Goal: Navigation & Orientation: Find specific page/section

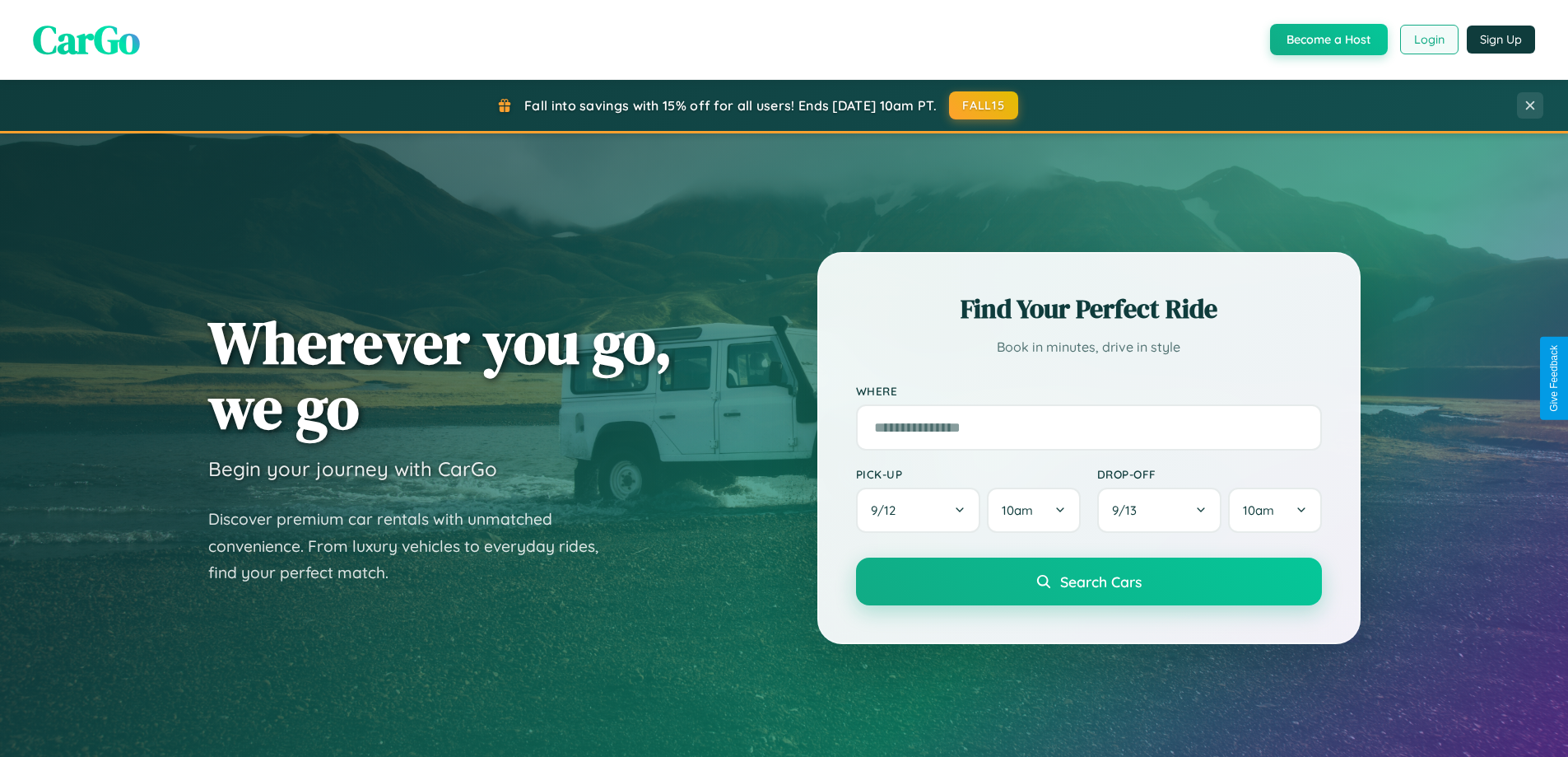
click at [1427, 39] on button "Login" at bounding box center [1429, 39] width 58 height 29
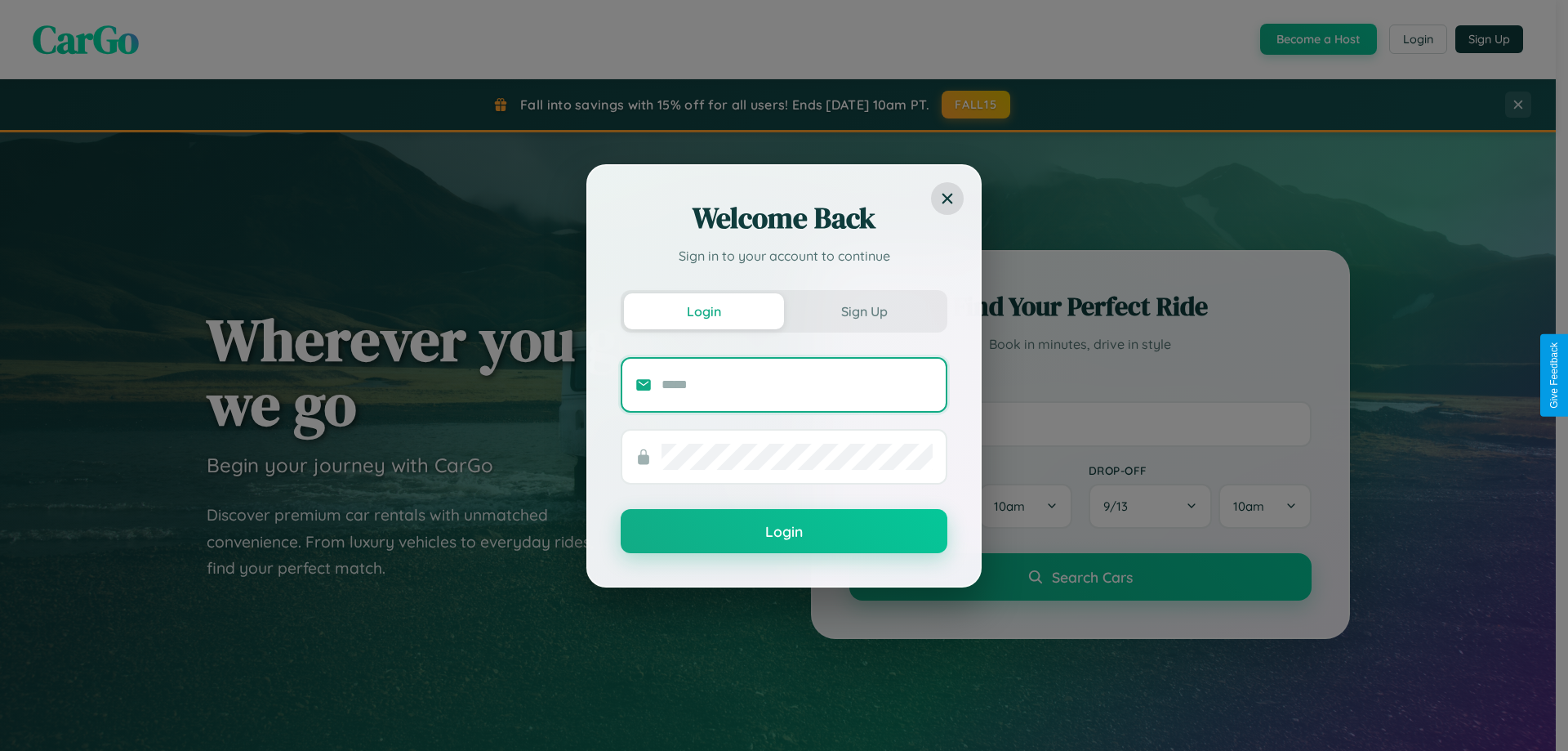
click at [797, 384] on input "text" at bounding box center [796, 385] width 271 height 26
type input "**********"
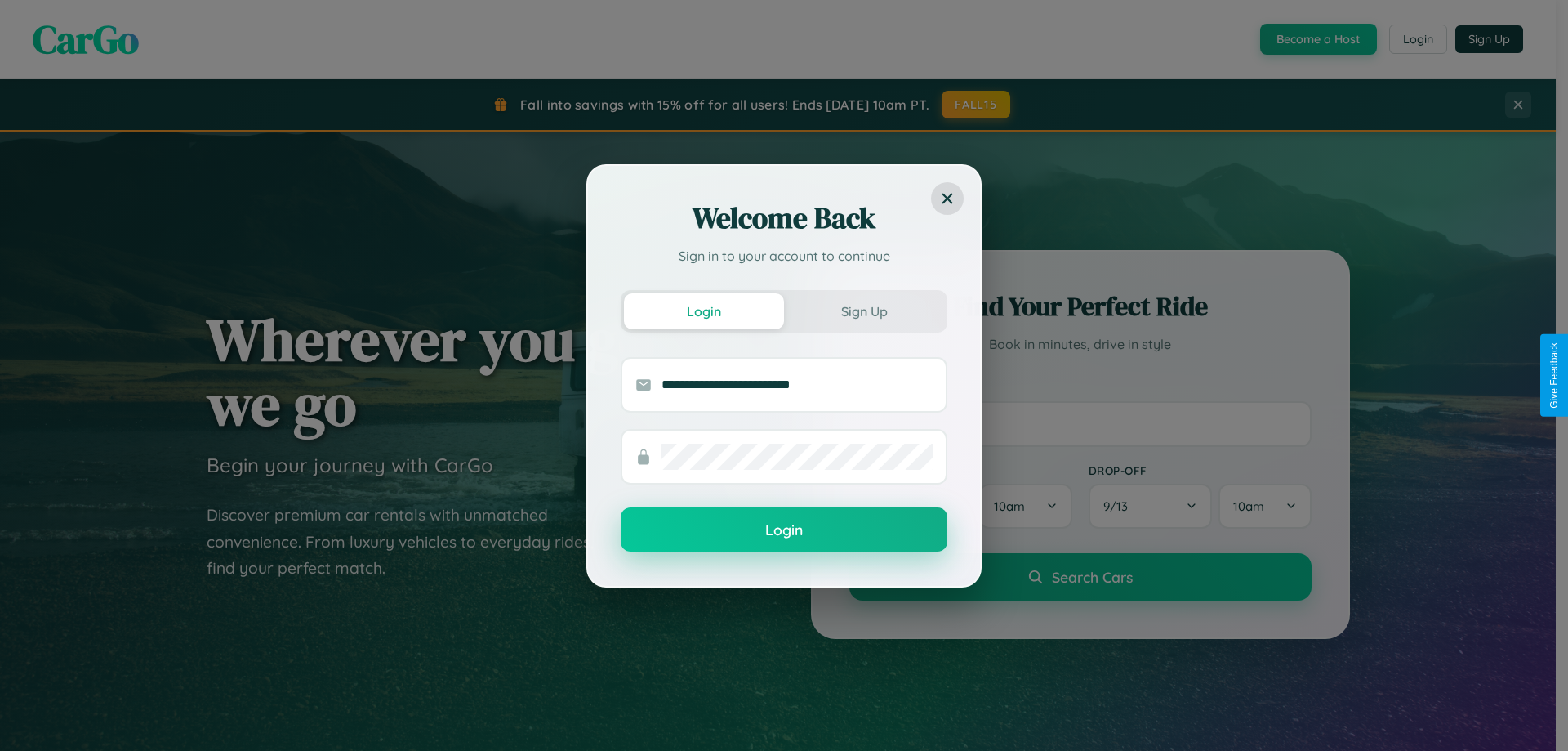
click at [784, 530] on button "Login" at bounding box center [784, 529] width 326 height 44
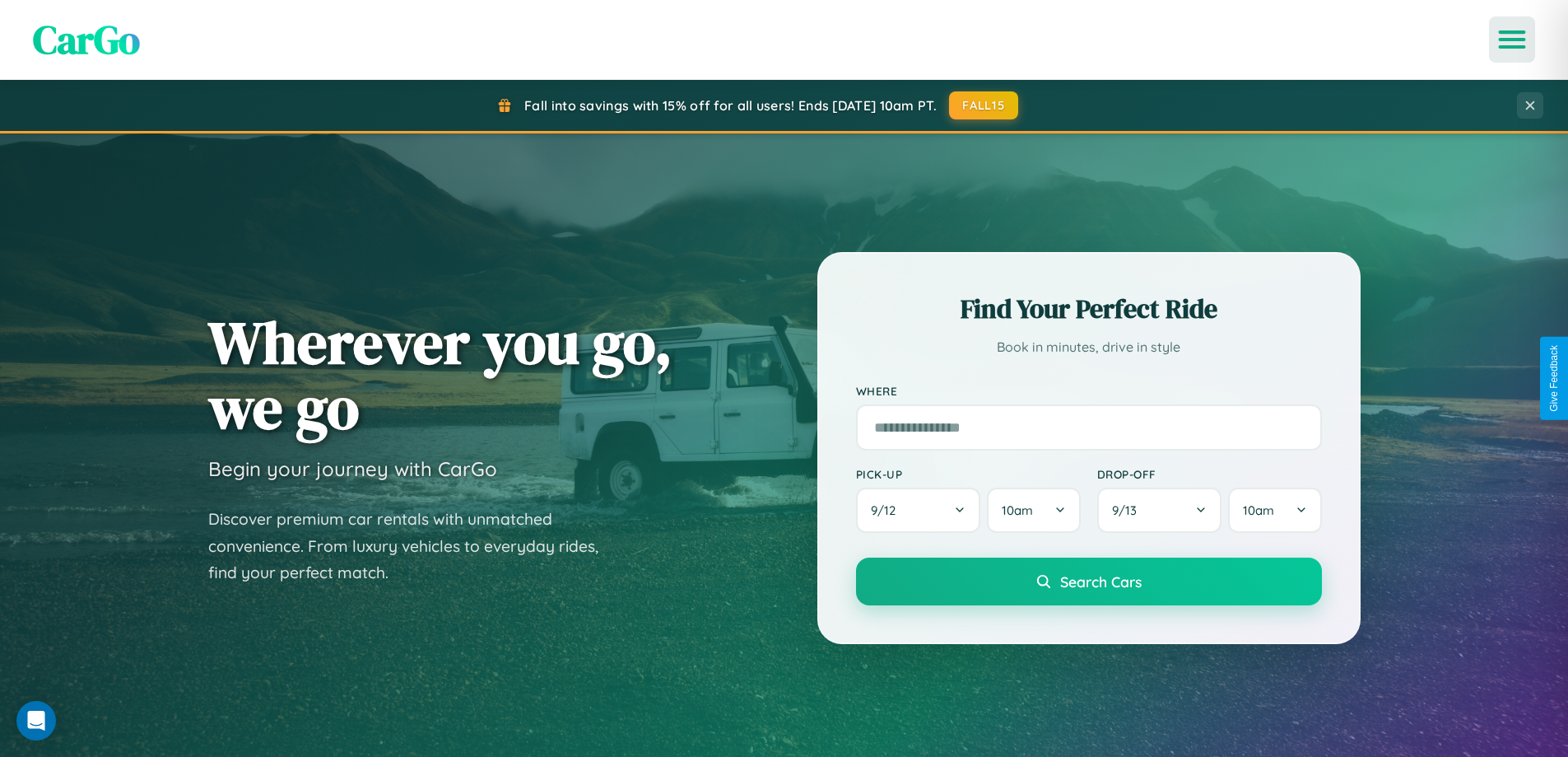
click at [1511, 39] on icon "Open menu" at bounding box center [1512, 39] width 24 height 15
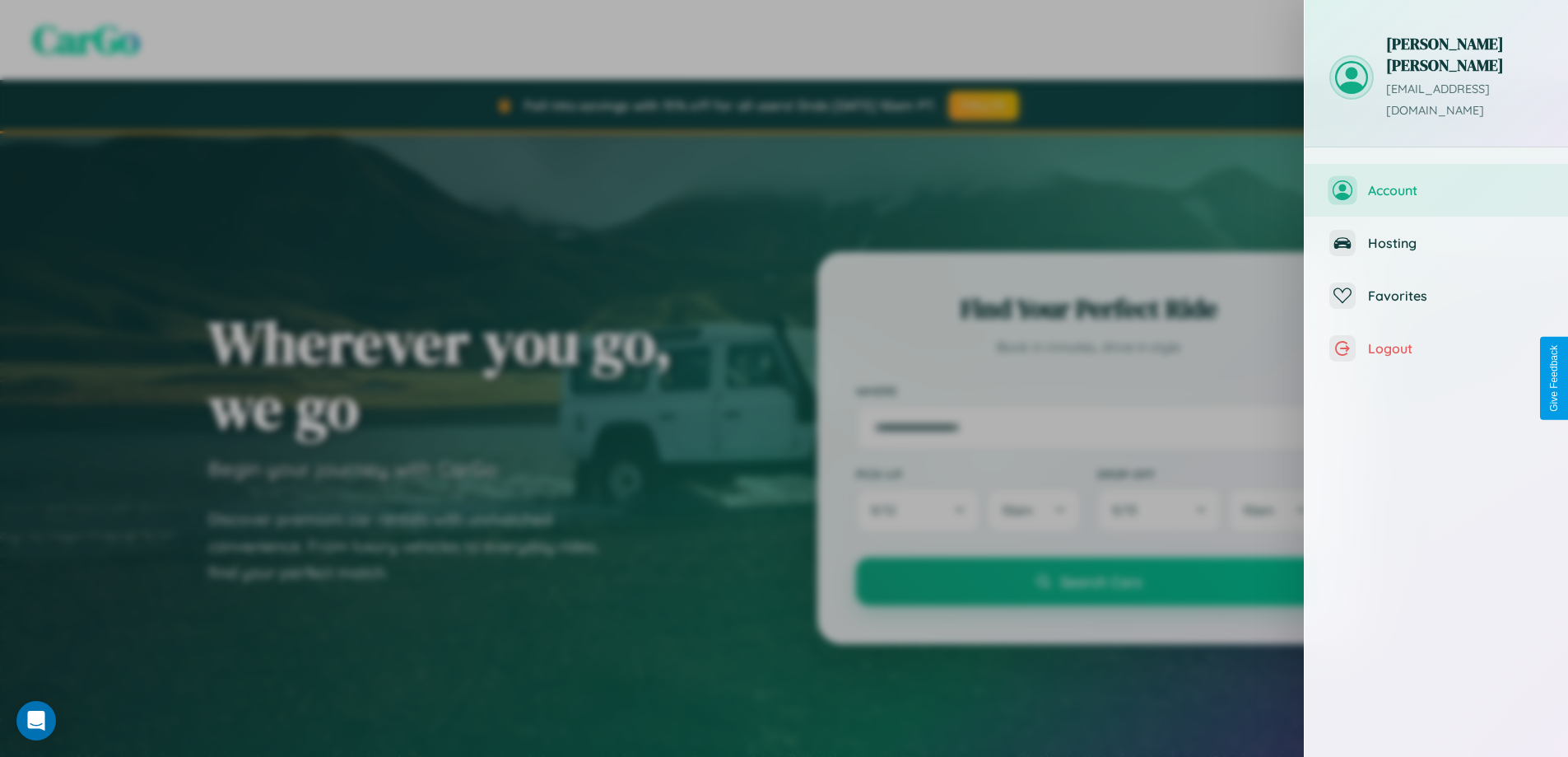
click at [1436, 182] on span "Account" at bounding box center [1456, 190] width 175 height 16
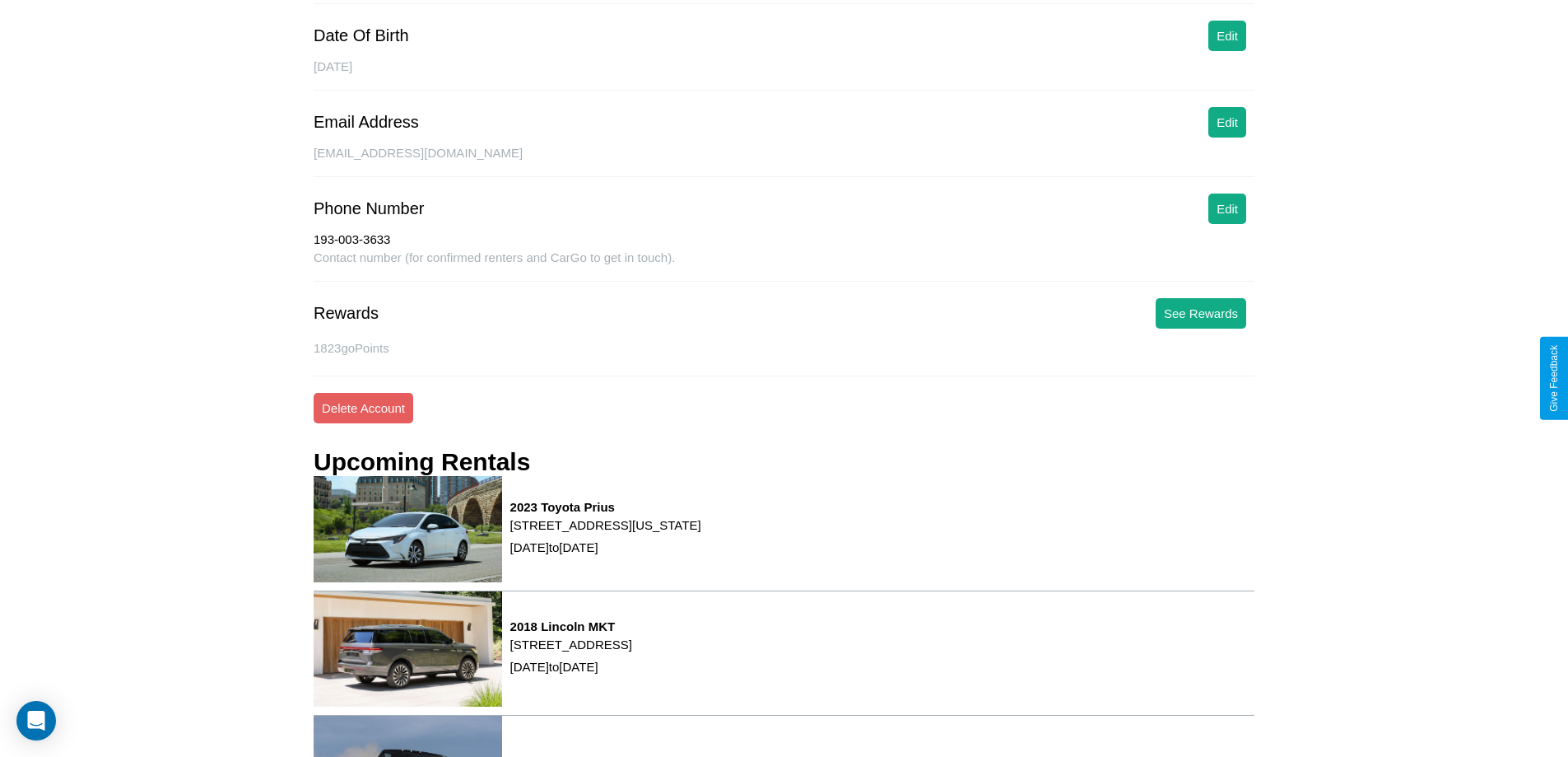
scroll to position [757, 0]
